Goal: Information Seeking & Learning: Learn about a topic

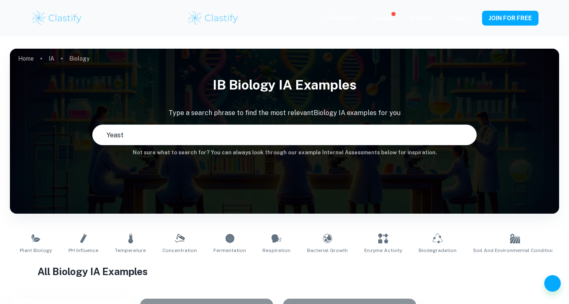
click at [296, 136] on input "Yeast" at bounding box center [277, 134] width 368 height 23
type input "Yeast"
click at [220, 133] on input "Yeast" at bounding box center [277, 134] width 368 height 23
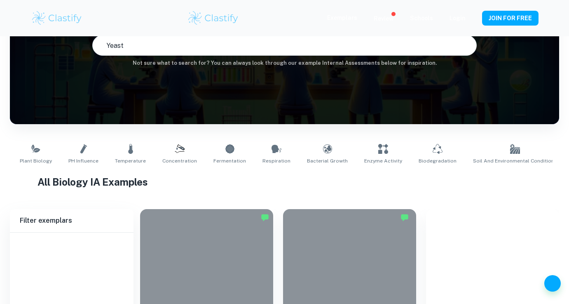
scroll to position [216, 0]
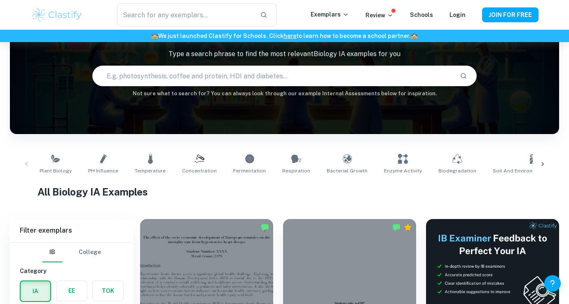
scroll to position [61, 0]
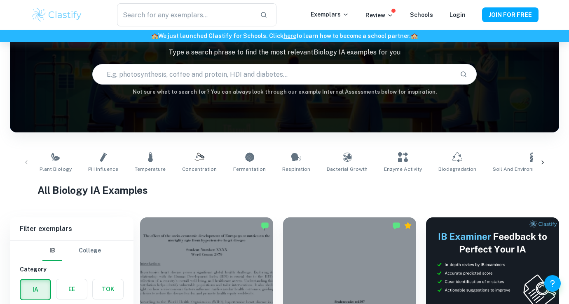
click at [157, 72] on input "text" at bounding box center [273, 74] width 361 height 23
type input "yeast"
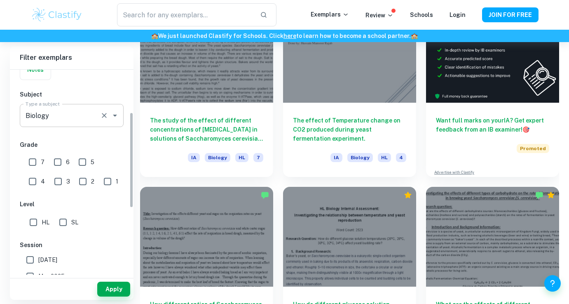
scroll to position [91, 0]
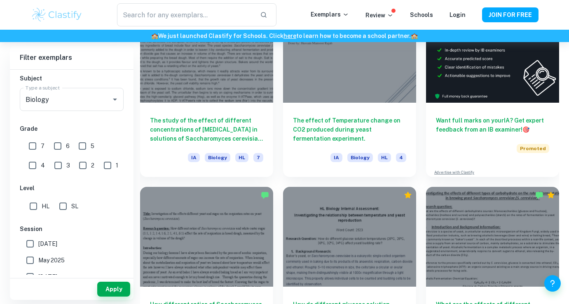
click at [34, 200] on input "HL" at bounding box center [33, 206] width 16 height 16
checkbox input "true"
click at [127, 287] on button "Apply" at bounding box center [113, 289] width 33 height 15
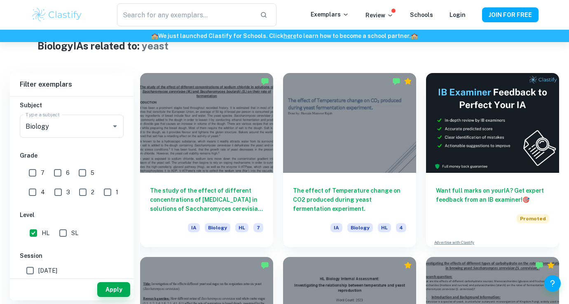
scroll to position [205, 0]
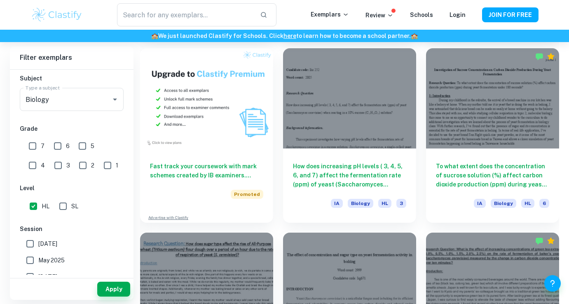
scroll to position [598, 0]
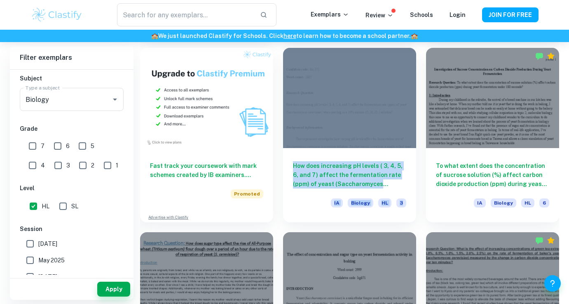
click at [31, 149] on input "7" at bounding box center [32, 146] width 16 height 16
checkbox input "true"
click at [107, 288] on button "Apply" at bounding box center [113, 289] width 33 height 15
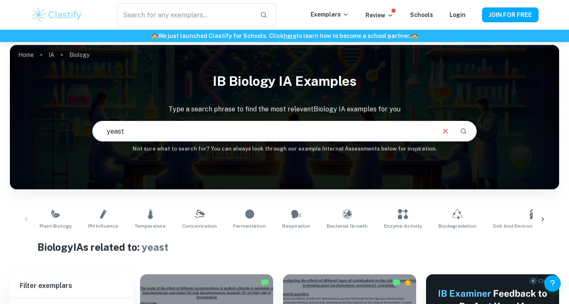
scroll to position [0, 0]
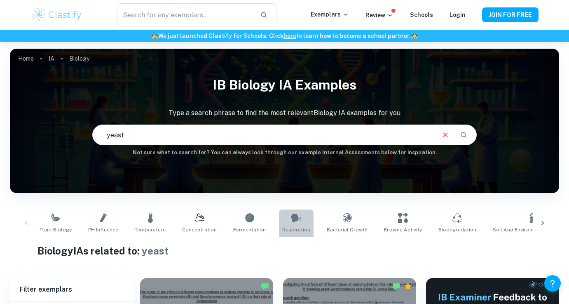
click at [295, 220] on link "Respiration" at bounding box center [296, 222] width 35 height 27
type input "Respiration"
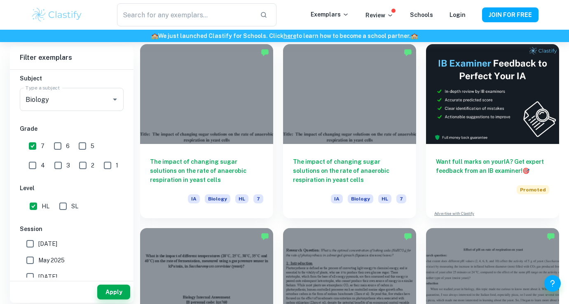
scroll to position [236, 0]
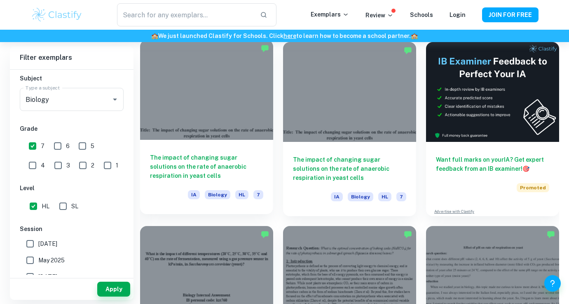
click at [217, 169] on h6 "The impact of changing sugar solutions on the rate of anaerobic respiration in …" at bounding box center [206, 166] width 113 height 27
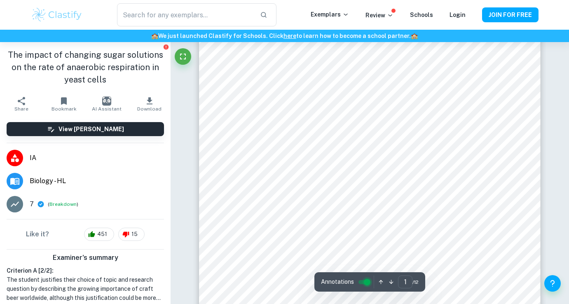
click at [366, 279] on input "controlled" at bounding box center [367, 282] width 30 height 10
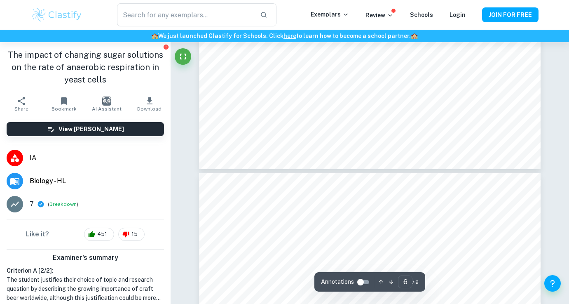
type input "7"
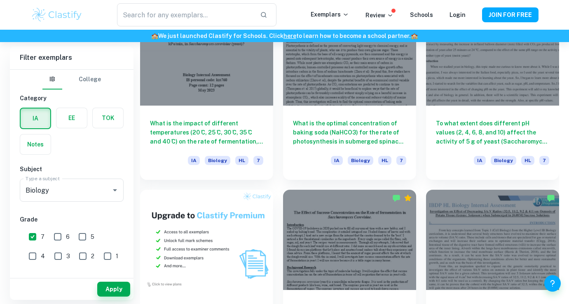
scroll to position [456, 0]
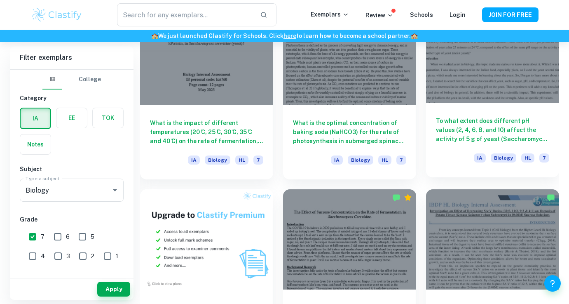
click at [474, 129] on h6 "To what extent does different pH values (2, 4, 6, 8, and 10) affect the activit…" at bounding box center [492, 129] width 113 height 27
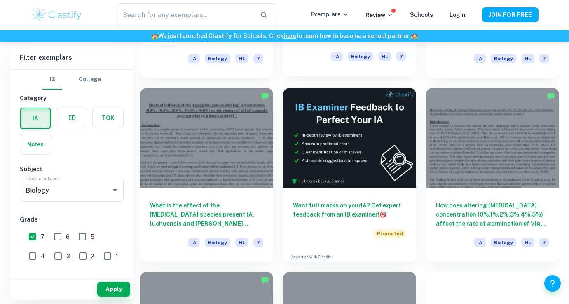
scroll to position [2228, 0]
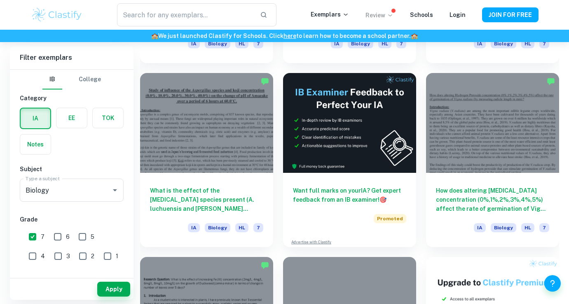
drag, startPoint x: 359, startPoint y: 185, endPoint x: 372, endPoint y: 13, distance: 173.2
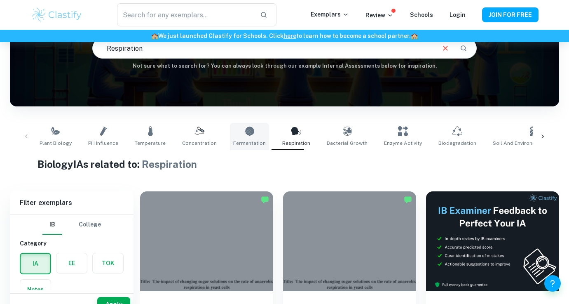
scroll to position [48, 0]
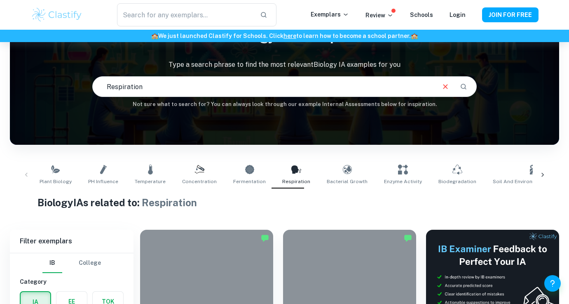
click at [231, 82] on input "Respiration" at bounding box center [264, 86] width 342 height 23
type input "Respiration yeast"
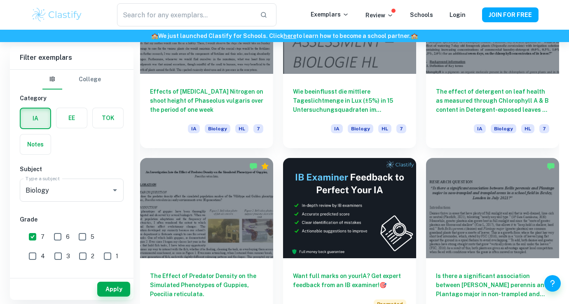
scroll to position [5086, 0]
drag, startPoint x: 484, startPoint y: 85, endPoint x: 346, endPoint y: 5, distance: 159.6
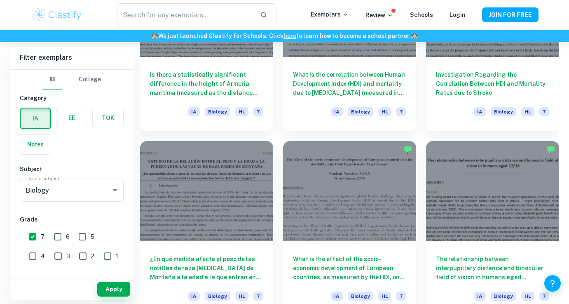
scroll to position [5850, 0]
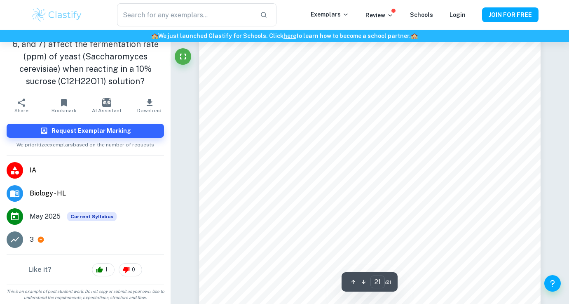
scroll to position [9393, 0]
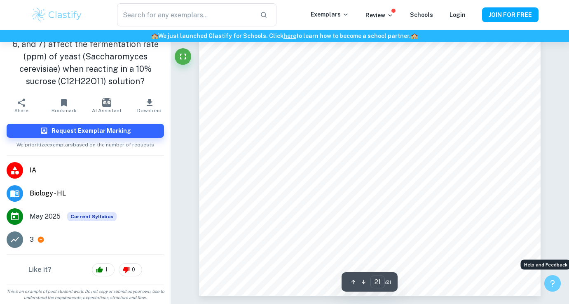
click at [547, 281] on button "Help and Feedback" at bounding box center [553, 283] width 16 height 16
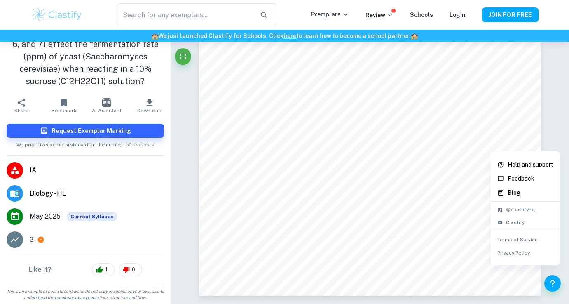
click at [534, 284] on div at bounding box center [284, 152] width 569 height 304
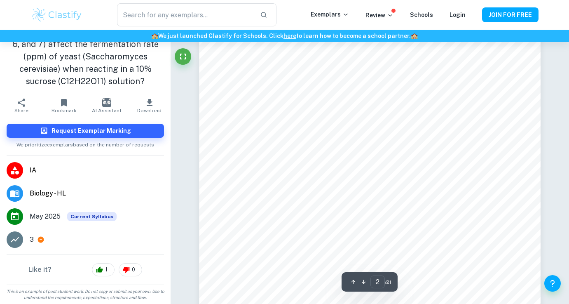
type input "1"
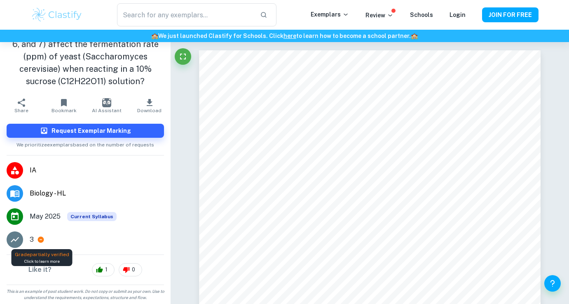
click at [43, 238] on icon at bounding box center [41, 240] width 6 height 6
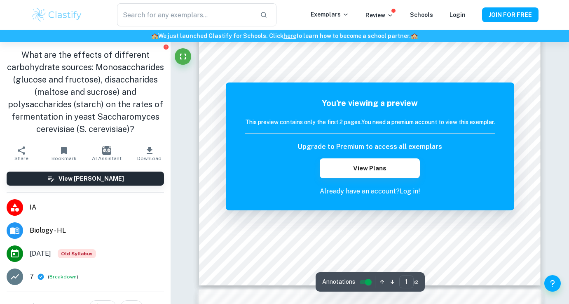
scroll to position [256, 0]
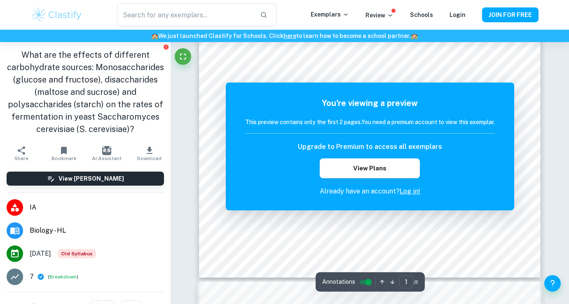
click at [365, 284] on input "controlled" at bounding box center [369, 282] width 30 height 10
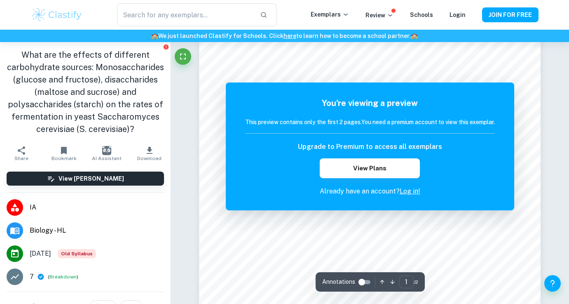
scroll to position [0, 0]
